Goal: Task Accomplishment & Management: Manage account settings

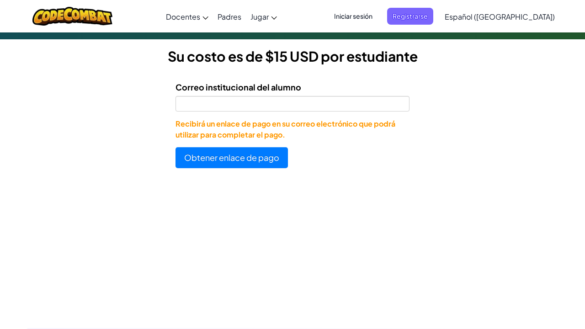
scroll to position [249, 0]
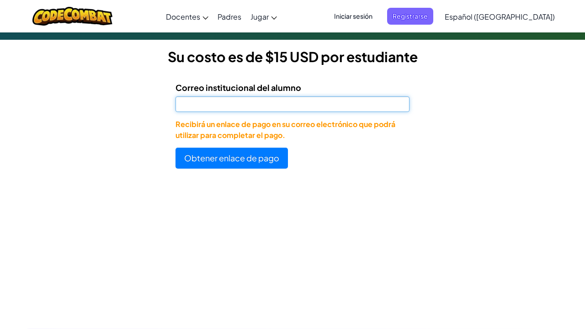
click at [320, 102] on input "Correo institucional del alumno" at bounding box center [292, 104] width 234 height 16
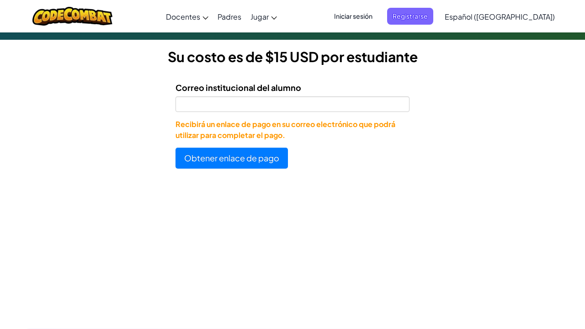
click at [378, 11] on span "Iniciar sesión" at bounding box center [352, 16] width 49 height 17
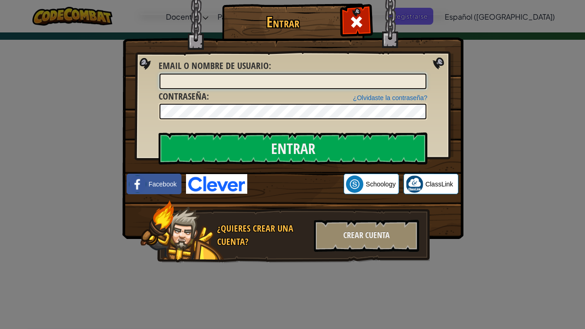
click at [205, 80] on input "Email o Nombre de usuario :" at bounding box center [292, 82] width 267 height 16
type input "[EMAIL_ADDRESS][DOMAIN_NAME]"
click at [293, 148] on input "Entrar" at bounding box center [292, 148] width 269 height 32
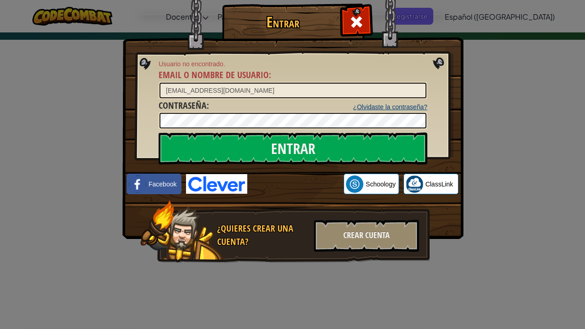
click at [385, 107] on link "¿Olvidaste la contraseña?" at bounding box center [390, 106] width 74 height 7
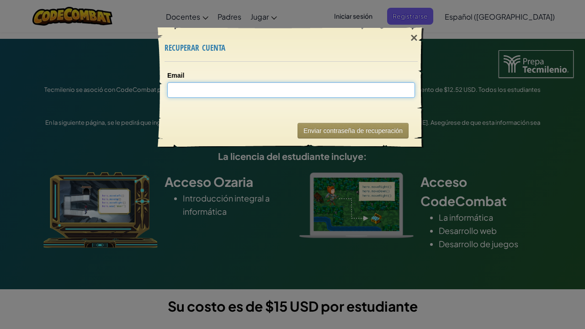
click at [220, 93] on input "Email" at bounding box center [291, 90] width 248 height 16
type input "[EMAIL_ADDRESS][DOMAIN_NAME]"
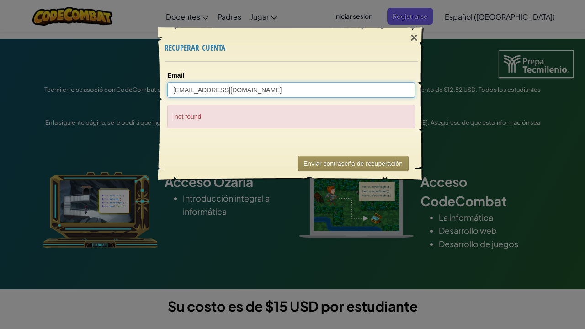
drag, startPoint x: 264, startPoint y: 88, endPoint x: 148, endPoint y: 87, distance: 116.0
click at [148, 87] on div "× recuperar cuenta Email [EMAIL_ADDRESS][DOMAIN_NAME] not found Enviando... Env…" at bounding box center [292, 164] width 585 height 329
click at [212, 95] on input "Email" at bounding box center [291, 90] width 248 height 16
click at [303, 91] on input "Email" at bounding box center [291, 90] width 248 height 16
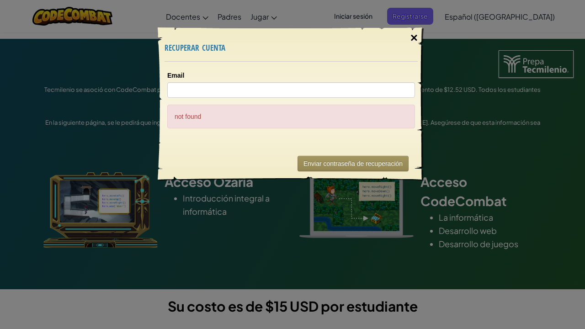
click at [416, 38] on div "×" at bounding box center [413, 38] width 21 height 26
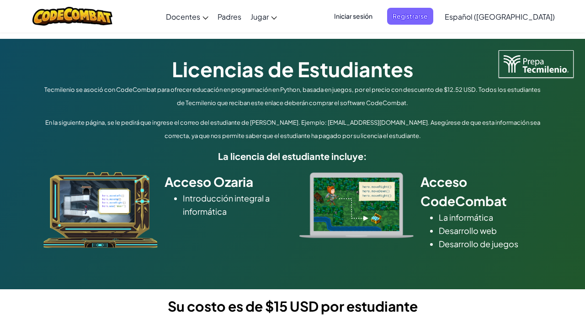
click at [375, 16] on span "Iniciar sesión" at bounding box center [352, 16] width 49 height 17
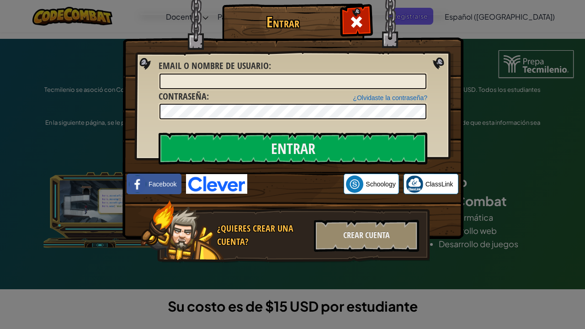
click at [305, 186] on div "Acceder con Google. Se abre en una pestaña nueva" at bounding box center [295, 184] width 87 height 20
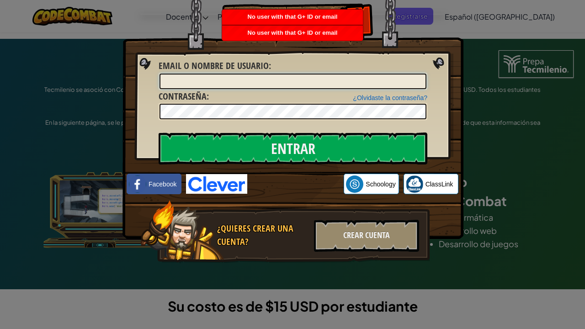
click at [314, 84] on input "Email o Nombre de usuario :" at bounding box center [292, 82] width 267 height 16
click at [321, 78] on input "Email o Nombre de usuario :" at bounding box center [292, 82] width 267 height 16
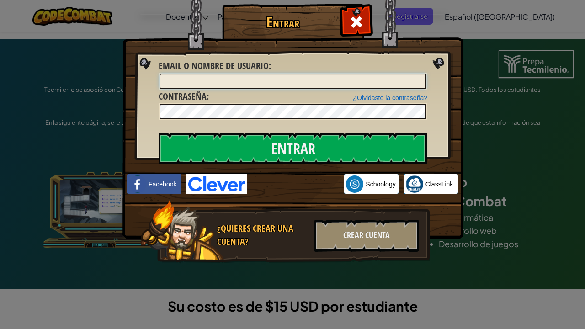
click at [321, 78] on input "Email o Nombre de usuario :" at bounding box center [292, 82] width 267 height 16
type input "AL07116"
